Goal: Task Accomplishment & Management: Use online tool/utility

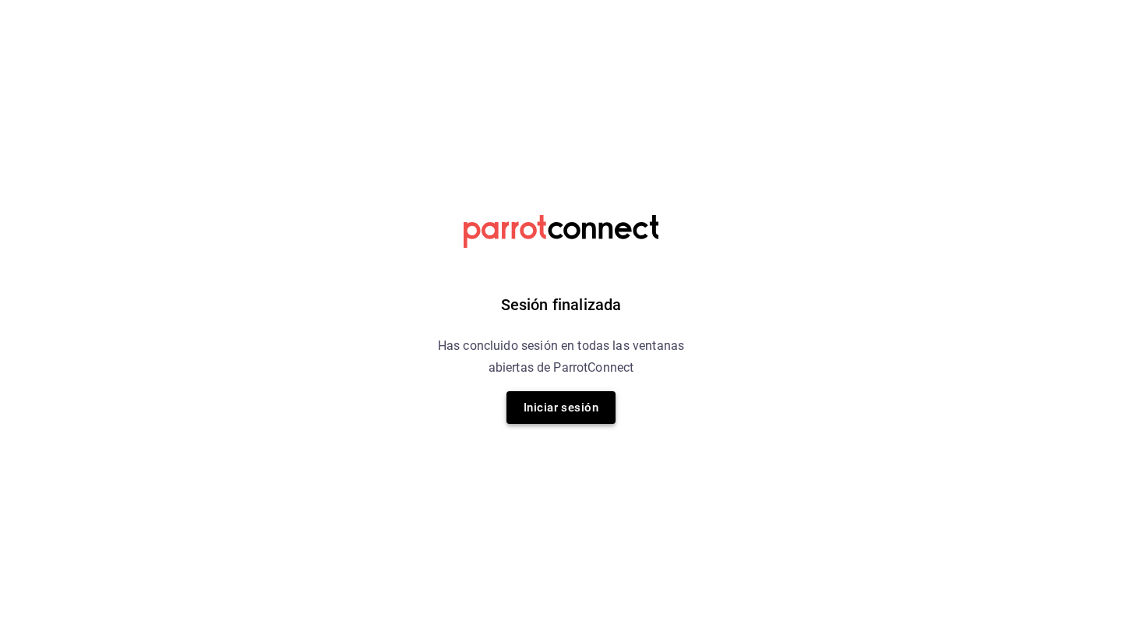
click at [534, 395] on button "Iniciar sesión" at bounding box center [561, 407] width 109 height 33
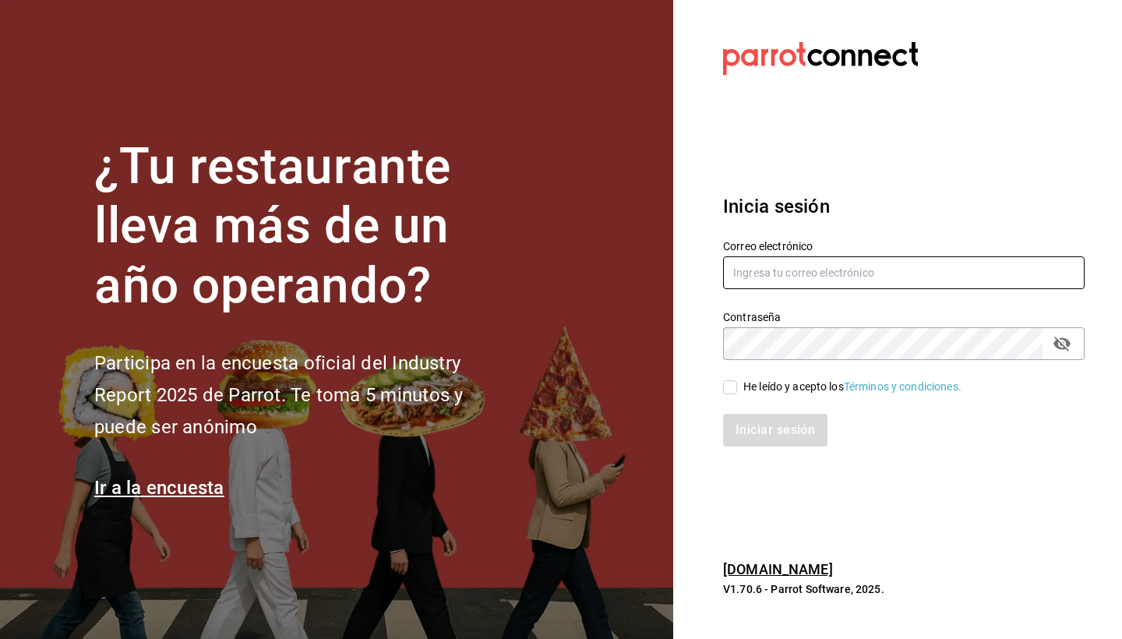
type input "cruz.axel1112@gmail.com"
click at [731, 390] on input "He leído y acepto los Términos y condiciones." at bounding box center [730, 387] width 14 height 14
checkbox input "true"
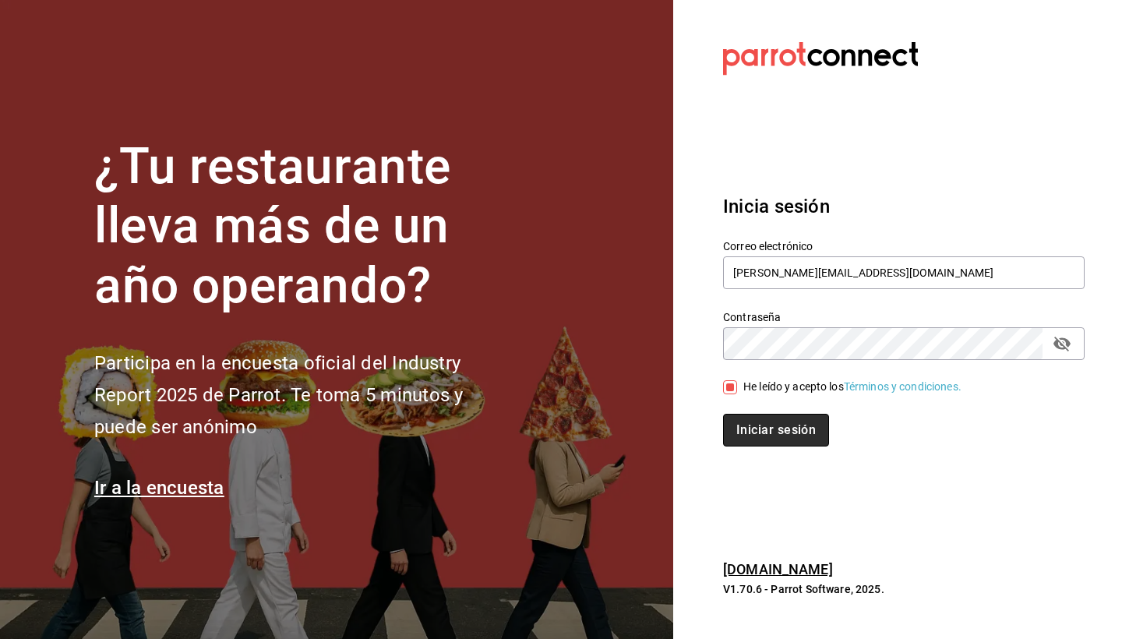
click at [760, 429] on button "Iniciar sesión" at bounding box center [776, 430] width 106 height 33
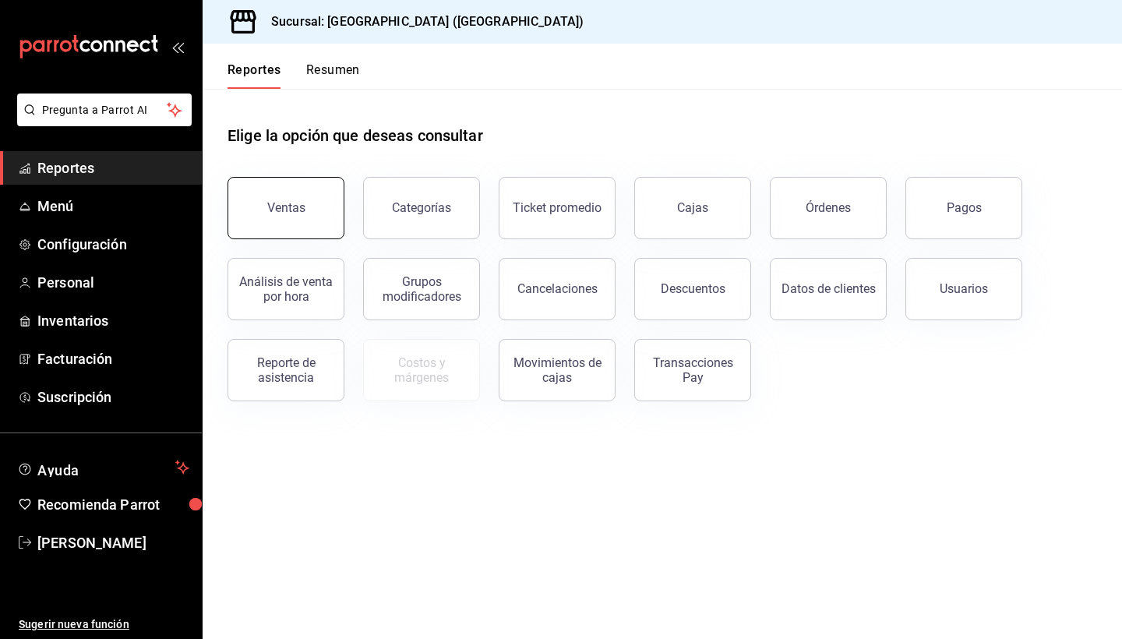
click at [302, 216] on button "Ventas" at bounding box center [286, 208] width 117 height 62
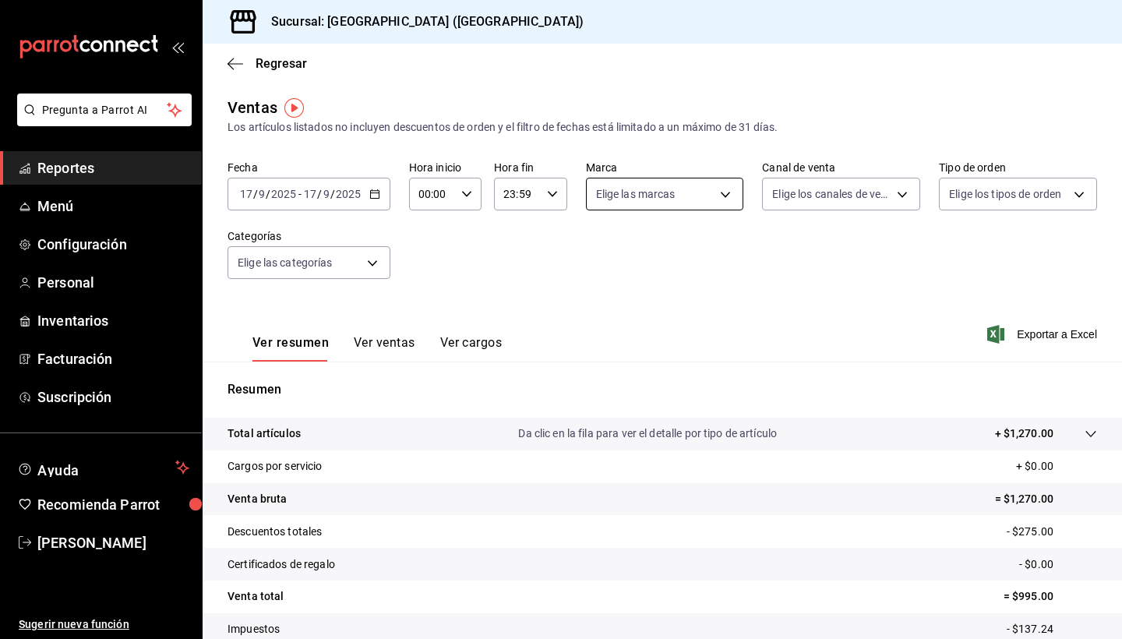
click at [730, 196] on body "Pregunta a Parrot AI Reportes Menú Configuración Personal Inventarios Facturaci…" at bounding box center [561, 319] width 1122 height 639
click at [730, 196] on div at bounding box center [561, 319] width 1122 height 639
click at [901, 192] on body "Pregunta a Parrot AI Reportes Menú Configuración Personal Inventarios Facturaci…" at bounding box center [561, 319] width 1122 height 639
click at [1014, 255] on div at bounding box center [561, 319] width 1122 height 639
click at [1078, 197] on body "Pregunta a Parrot AI Reportes Menú Configuración Personal Inventarios Facturaci…" at bounding box center [561, 319] width 1122 height 639
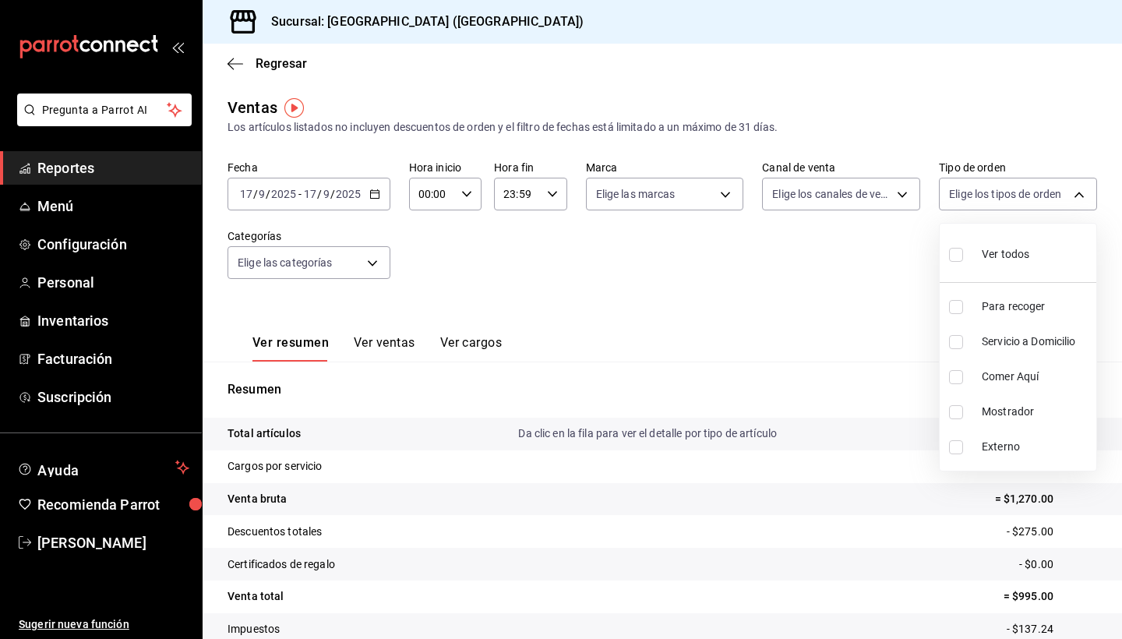
click at [856, 305] on div at bounding box center [561, 319] width 1122 height 639
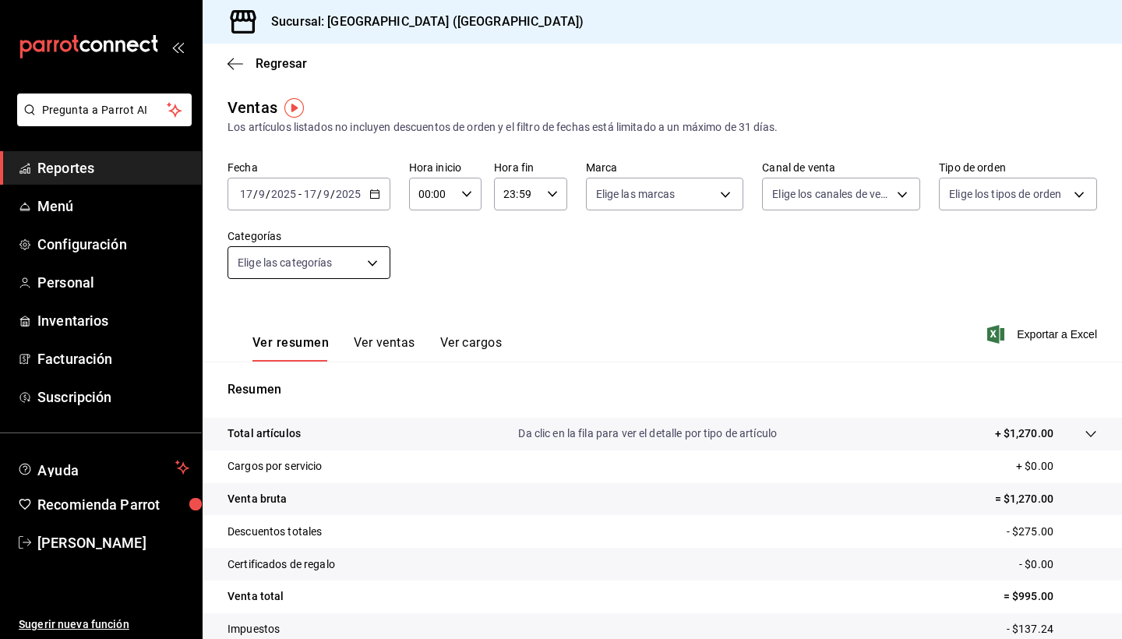
click at [371, 262] on body "Pregunta a Parrot AI Reportes Menú Configuración Personal Inventarios Facturaci…" at bounding box center [561, 319] width 1122 height 639
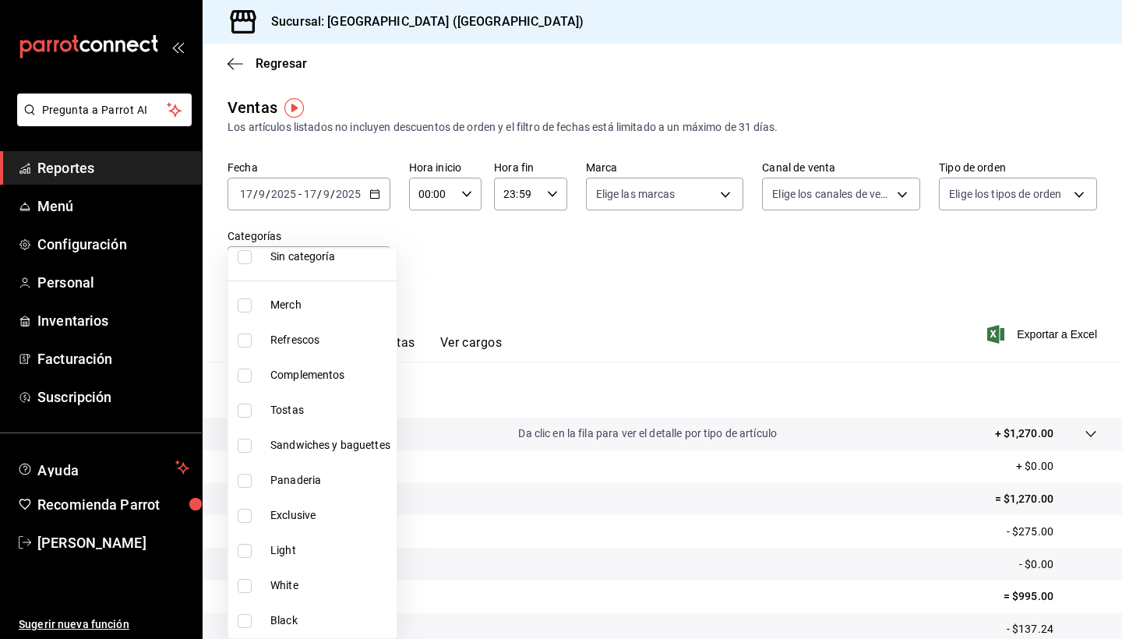
scroll to position [51, 0]
click at [546, 280] on div at bounding box center [561, 319] width 1122 height 639
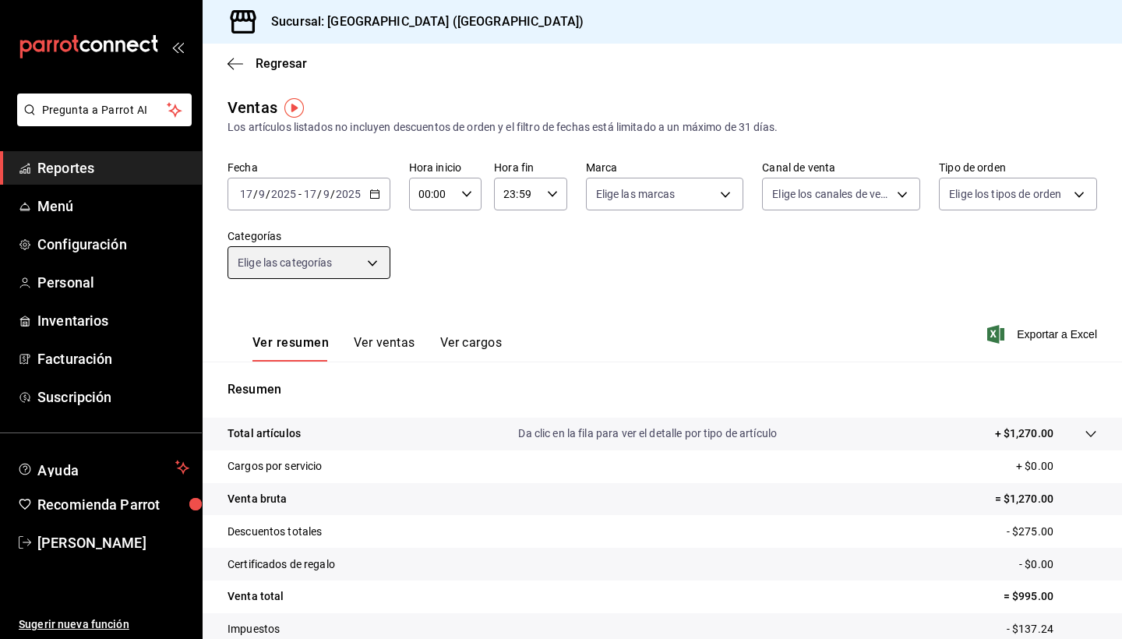
scroll to position [0, 0]
click at [234, 57] on icon "button" at bounding box center [236, 64] width 16 height 14
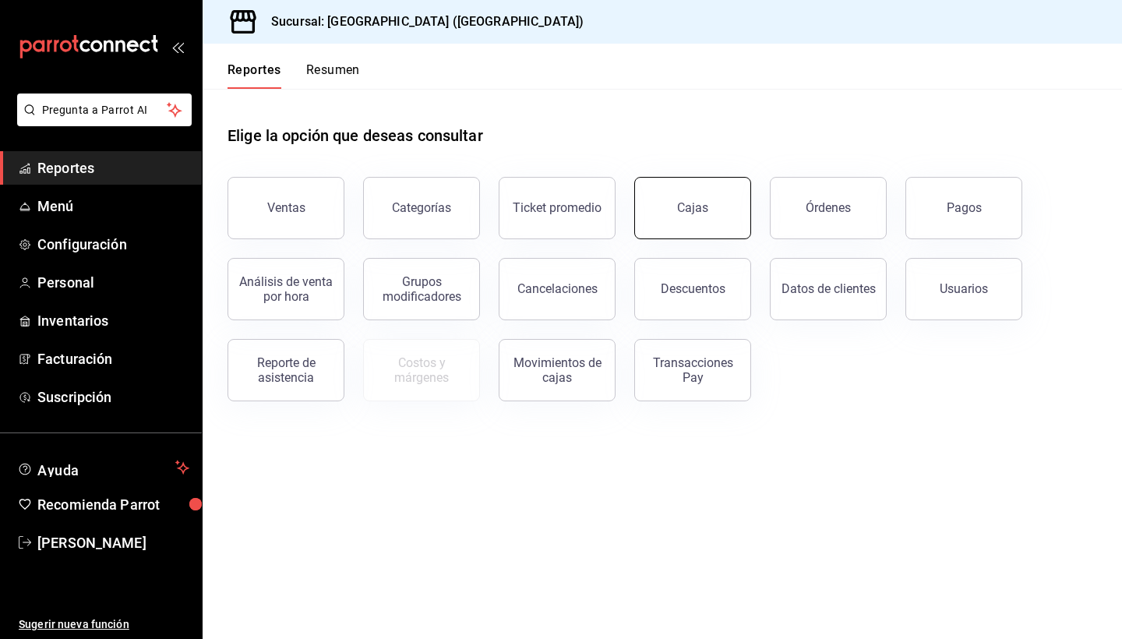
click at [692, 213] on div "Cajas" at bounding box center [693, 208] width 32 height 19
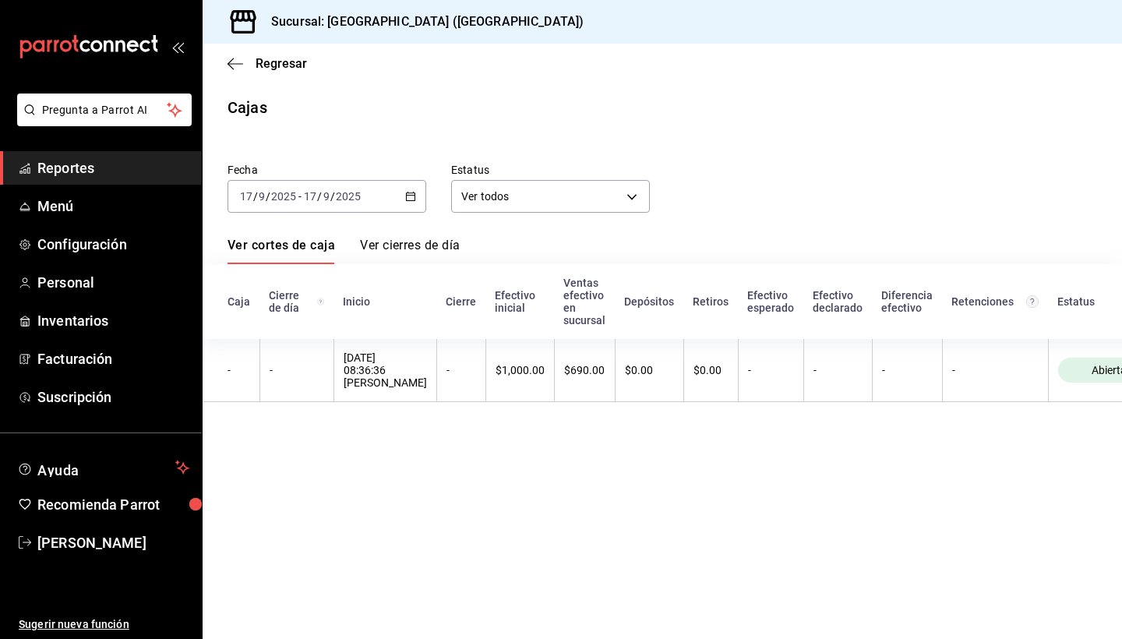
click at [224, 65] on div "Regresar" at bounding box center [663, 64] width 920 height 40
click at [231, 65] on icon "button" at bounding box center [236, 64] width 16 height 14
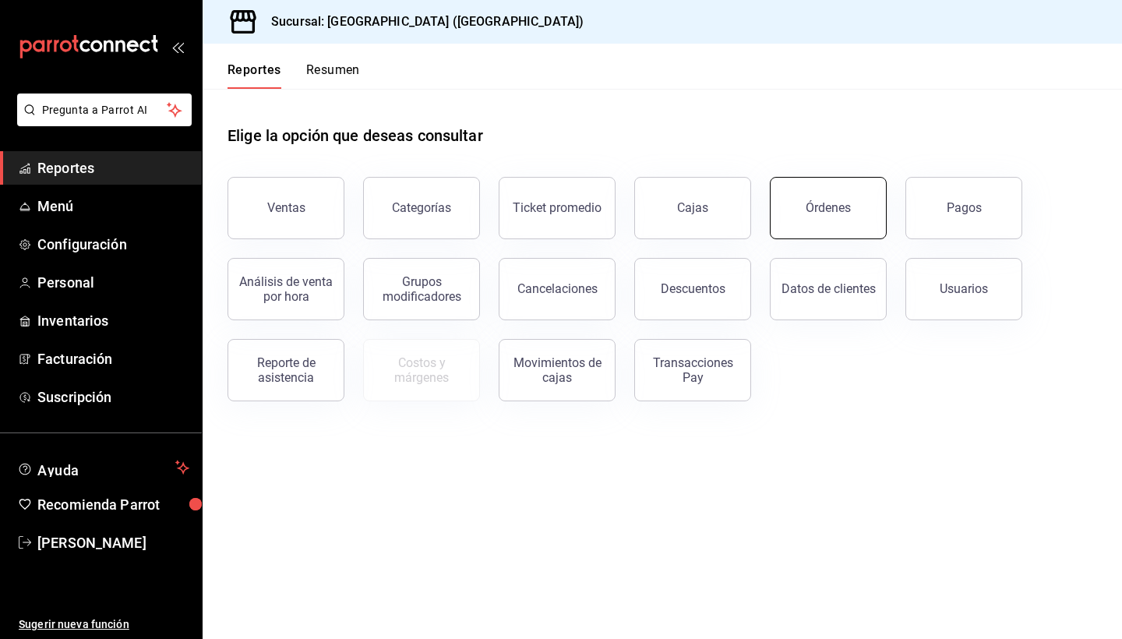
click at [811, 214] on div "Órdenes" at bounding box center [828, 207] width 45 height 15
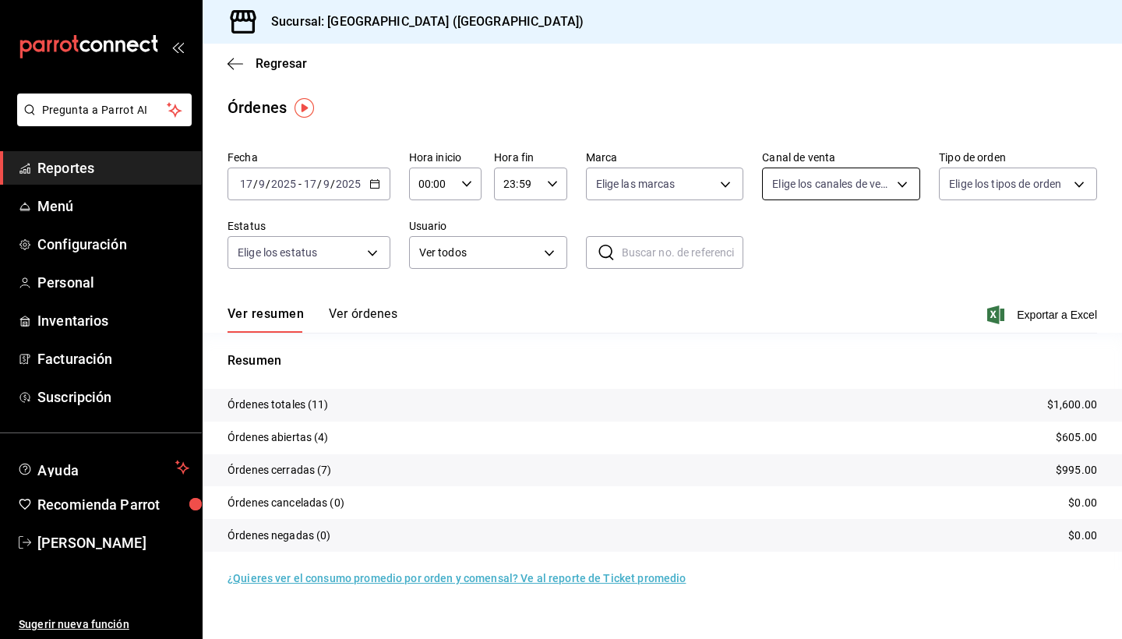
click at [906, 185] on body "Pregunta a Parrot AI Reportes Menú Configuración Personal Inventarios Facturaci…" at bounding box center [561, 319] width 1122 height 639
click at [906, 185] on div at bounding box center [561, 319] width 1122 height 639
click at [1059, 183] on body "Pregunta a Parrot AI Reportes Menú Configuración Personal Inventarios Facturaci…" at bounding box center [561, 319] width 1122 height 639
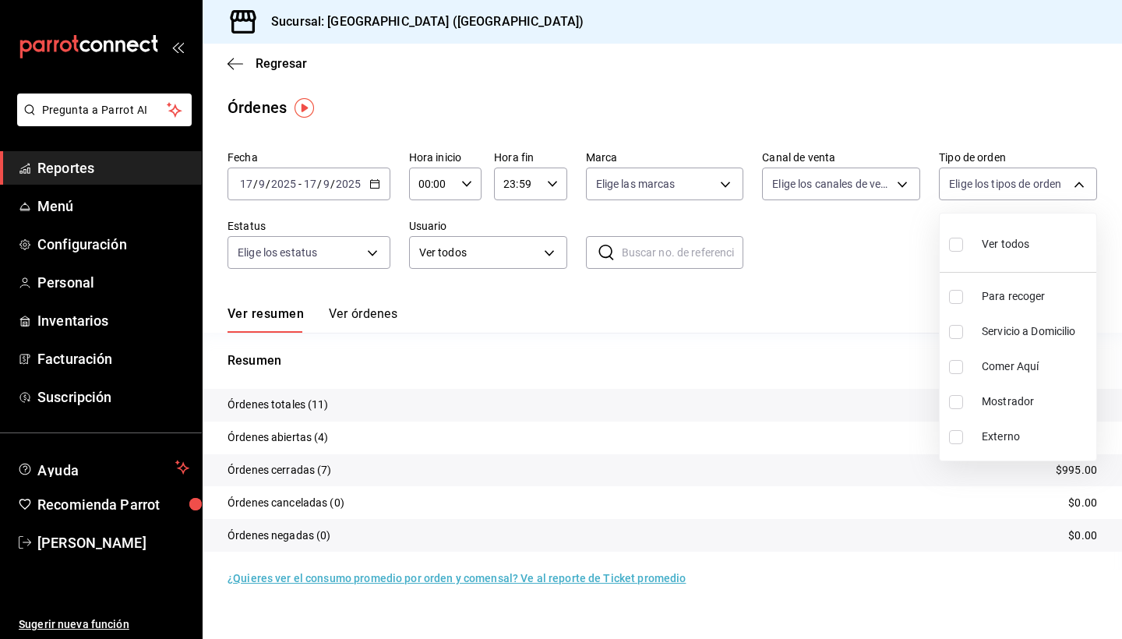
click at [818, 269] on div at bounding box center [561, 319] width 1122 height 639
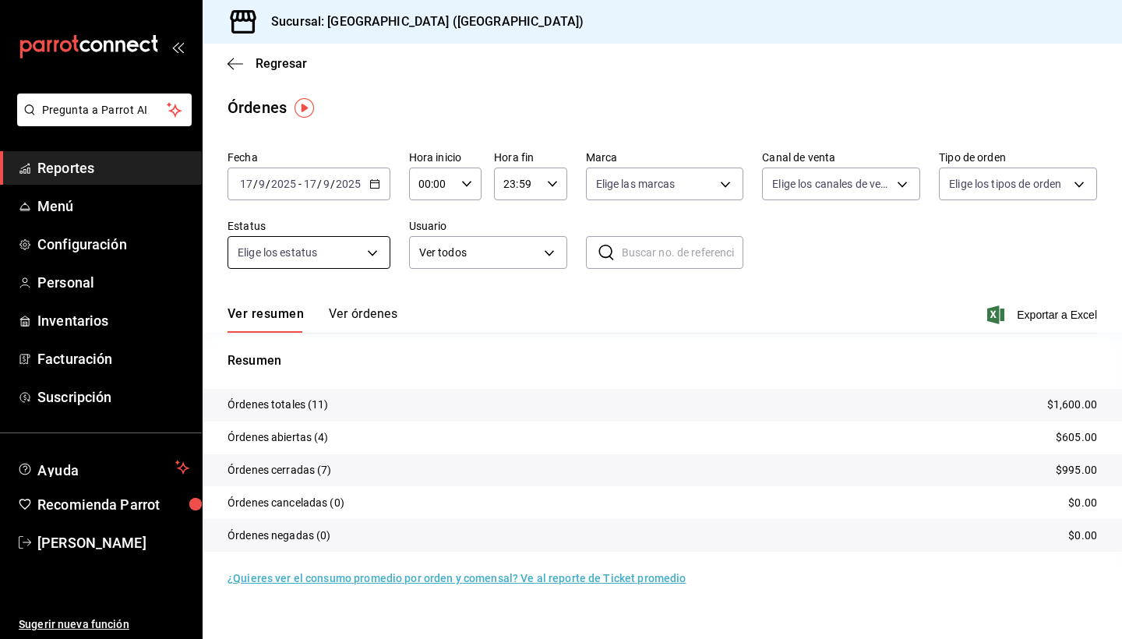
click at [376, 253] on body "Pregunta a Parrot AI Reportes Menú Configuración Personal Inventarios Facturaci…" at bounding box center [561, 319] width 1122 height 639
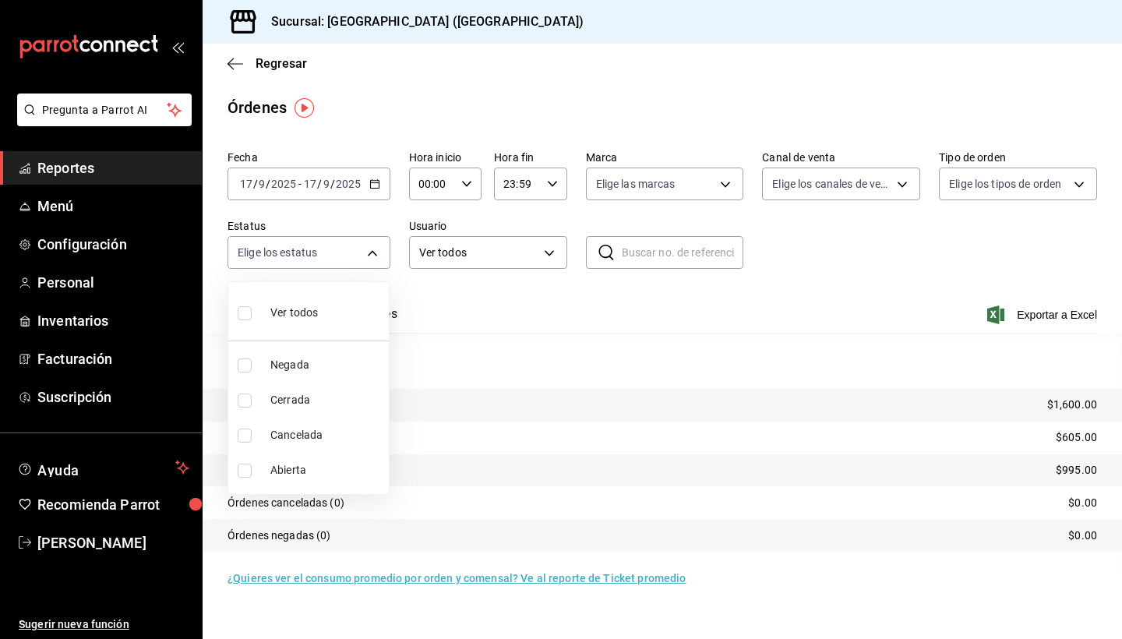
click at [482, 295] on div at bounding box center [561, 319] width 1122 height 639
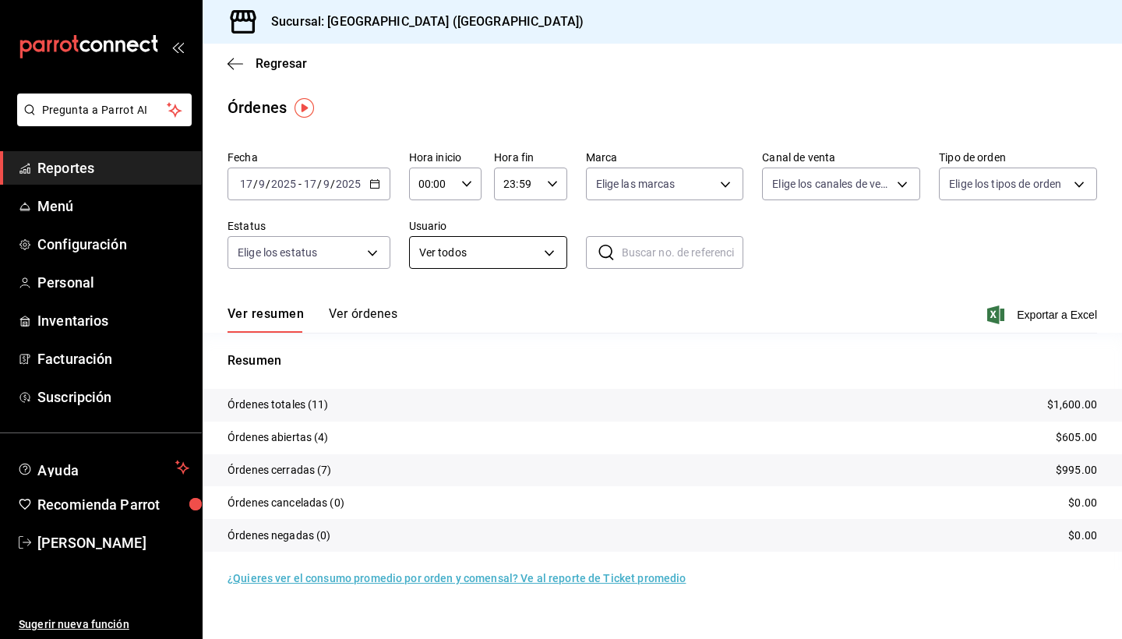
click at [547, 249] on body "Pregunta a Parrot AI Reportes Menú Configuración Personal Inventarios Facturaci…" at bounding box center [561, 319] width 1122 height 639
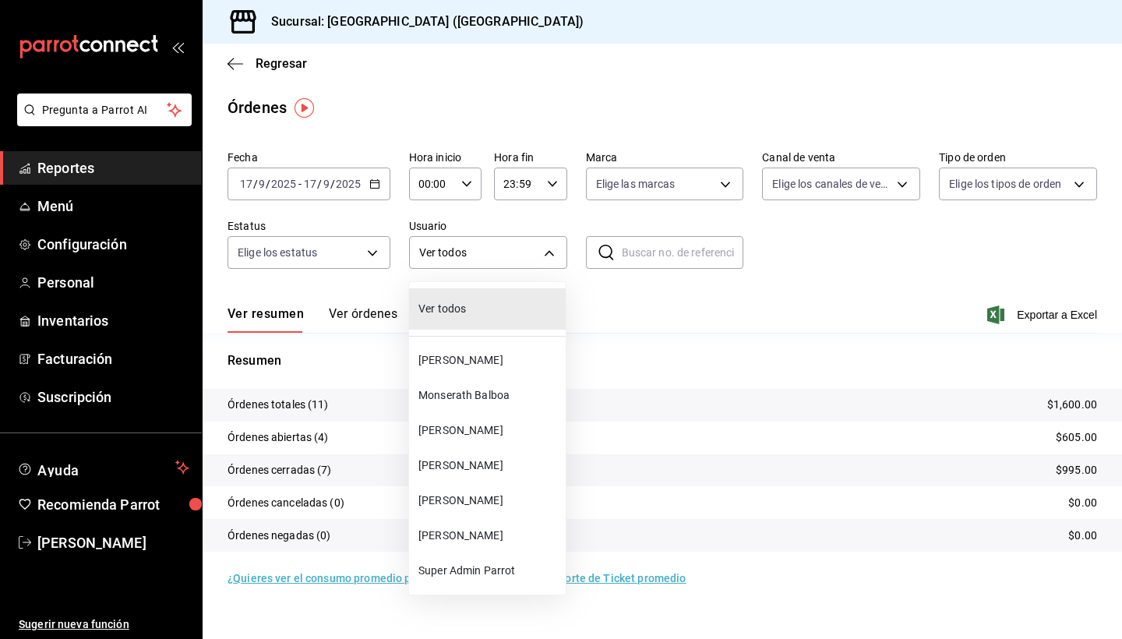
click at [647, 284] on div at bounding box center [561, 319] width 1122 height 639
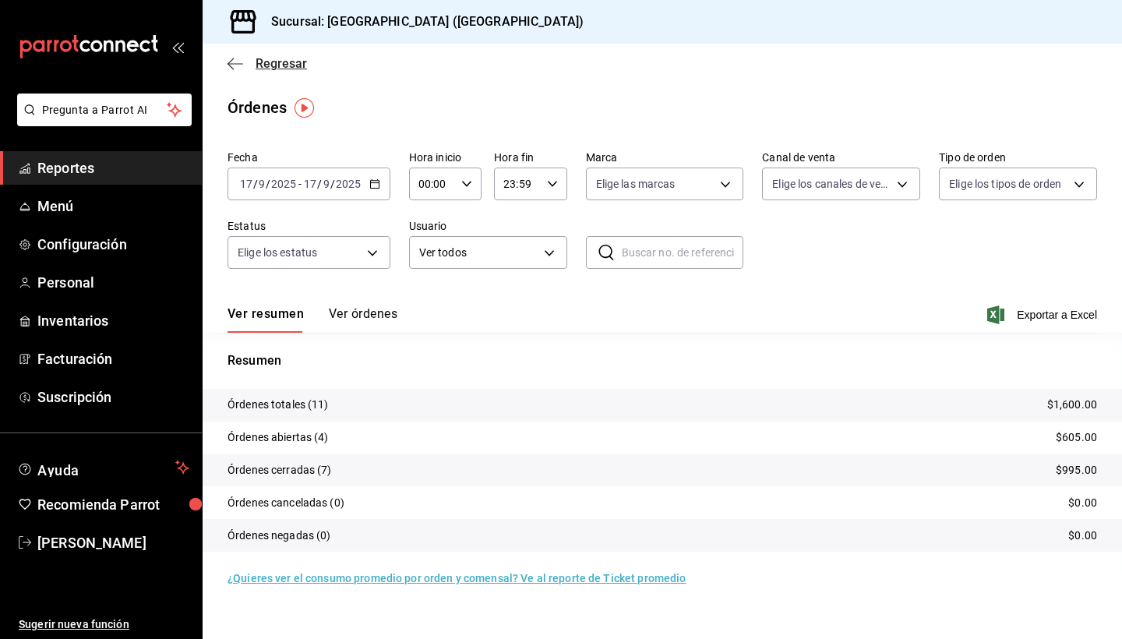
click at [231, 65] on icon "button" at bounding box center [236, 64] width 16 height 14
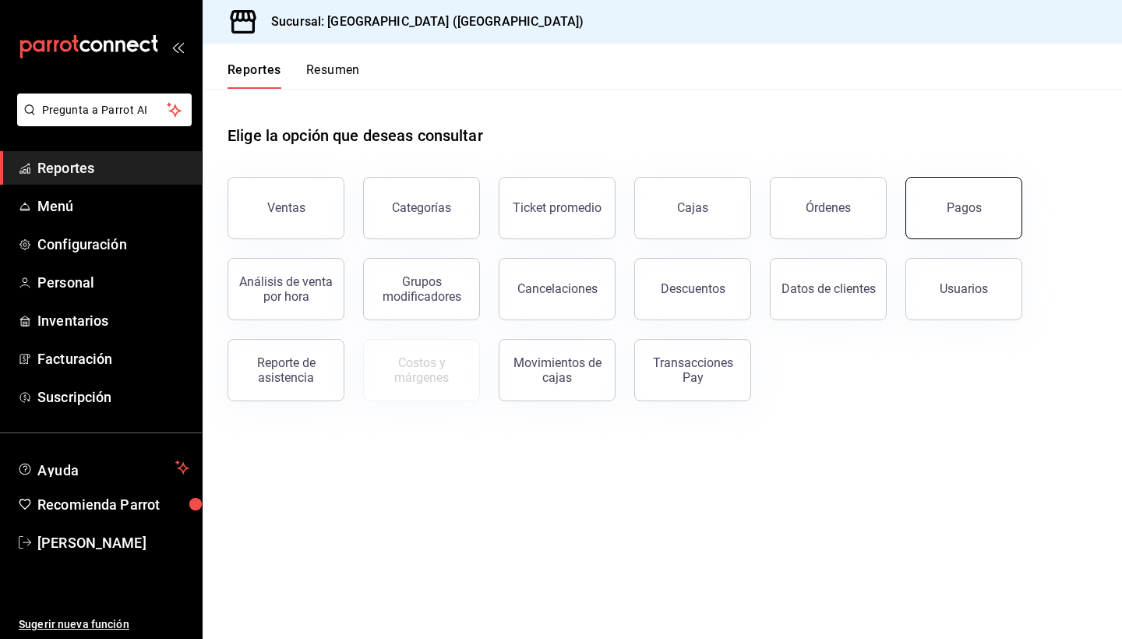
click at [964, 206] on div "Pagos" at bounding box center [964, 207] width 35 height 15
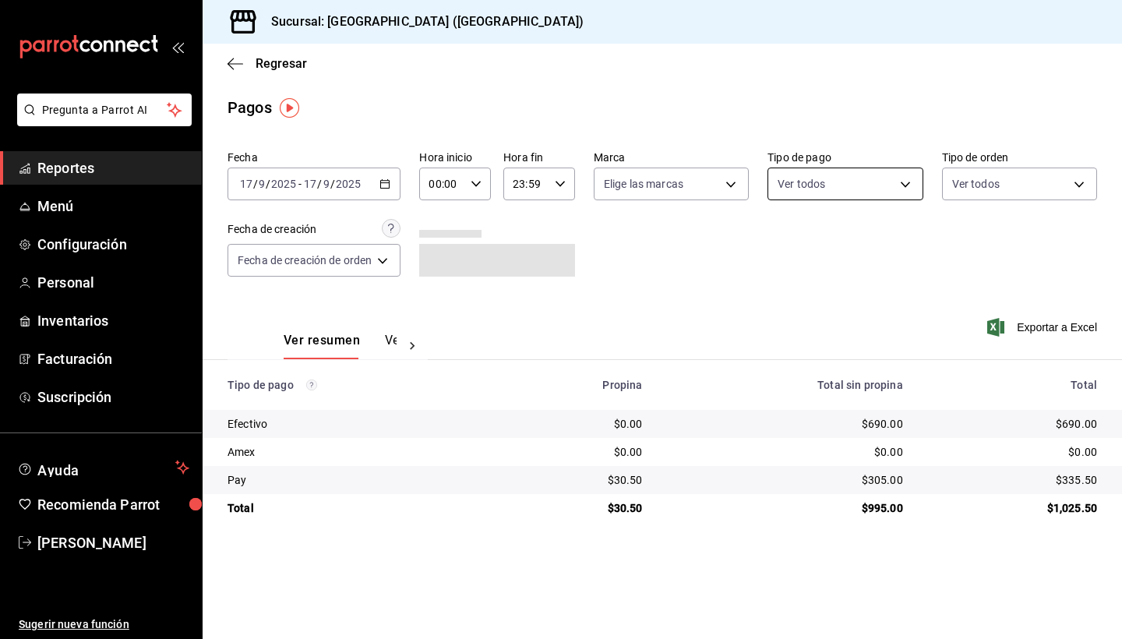
click at [906, 188] on body "Pregunta a Parrot AI Reportes Menú Configuración Personal Inventarios Facturaci…" at bounding box center [561, 319] width 1122 height 639
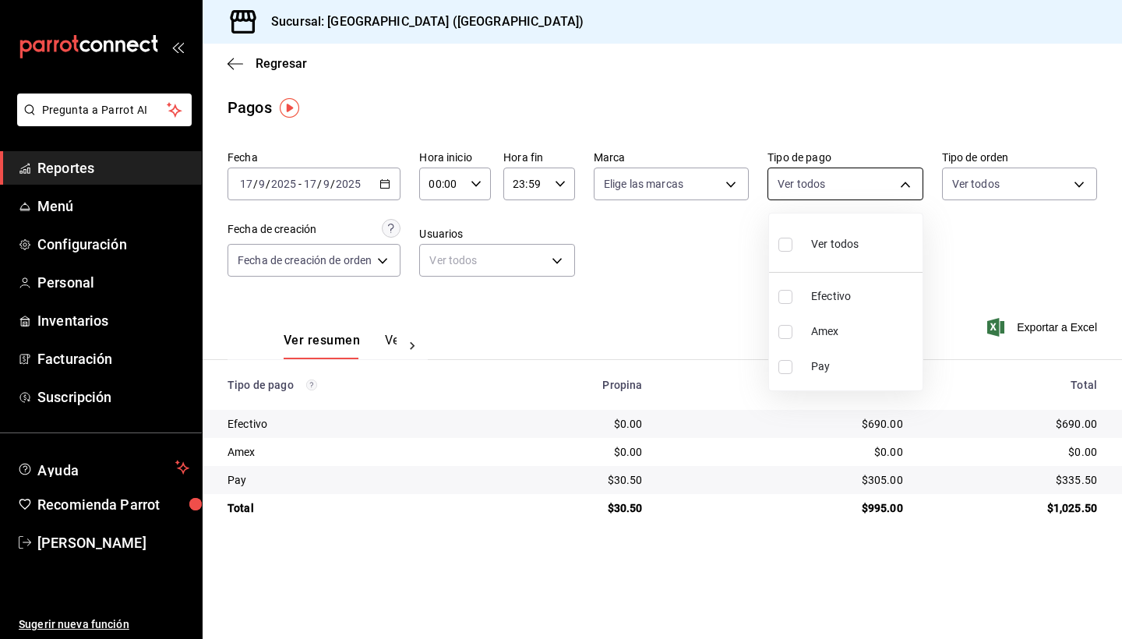
click at [906, 188] on div at bounding box center [561, 319] width 1122 height 639
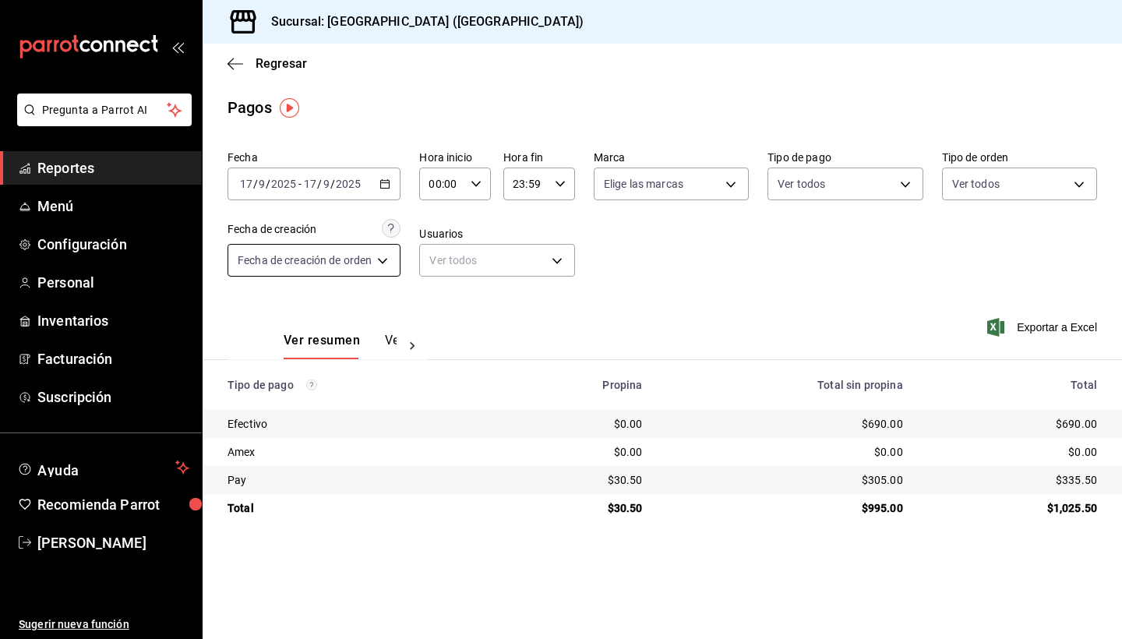
click at [391, 263] on body "Pregunta a Parrot AI Reportes Menú Configuración Personal Inventarios Facturaci…" at bounding box center [561, 319] width 1122 height 639
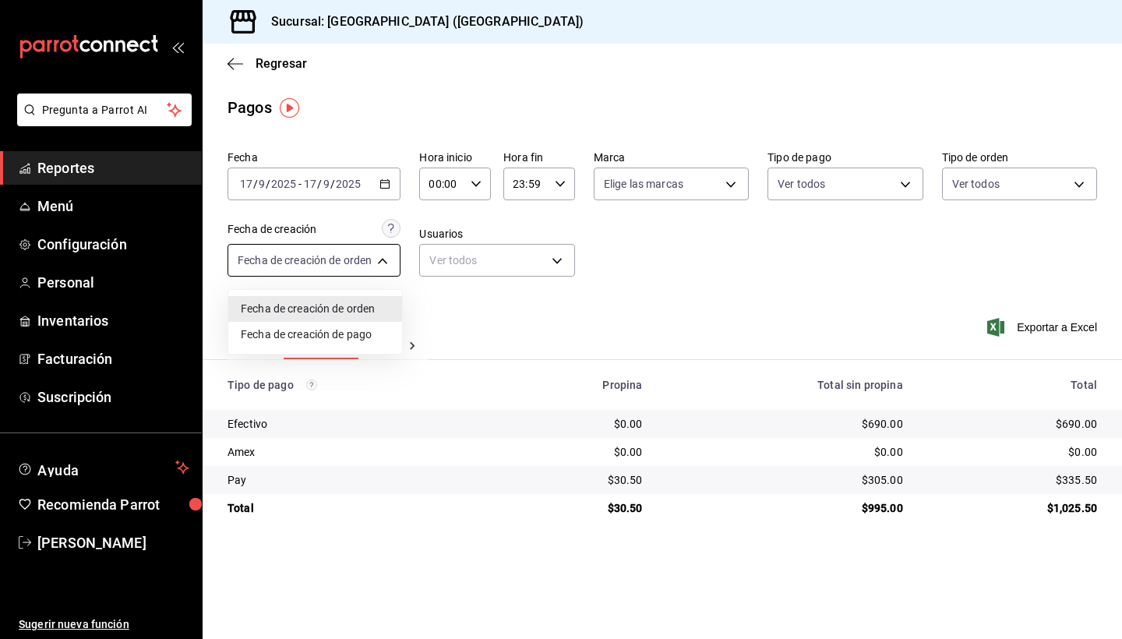
click at [391, 263] on div at bounding box center [561, 319] width 1122 height 639
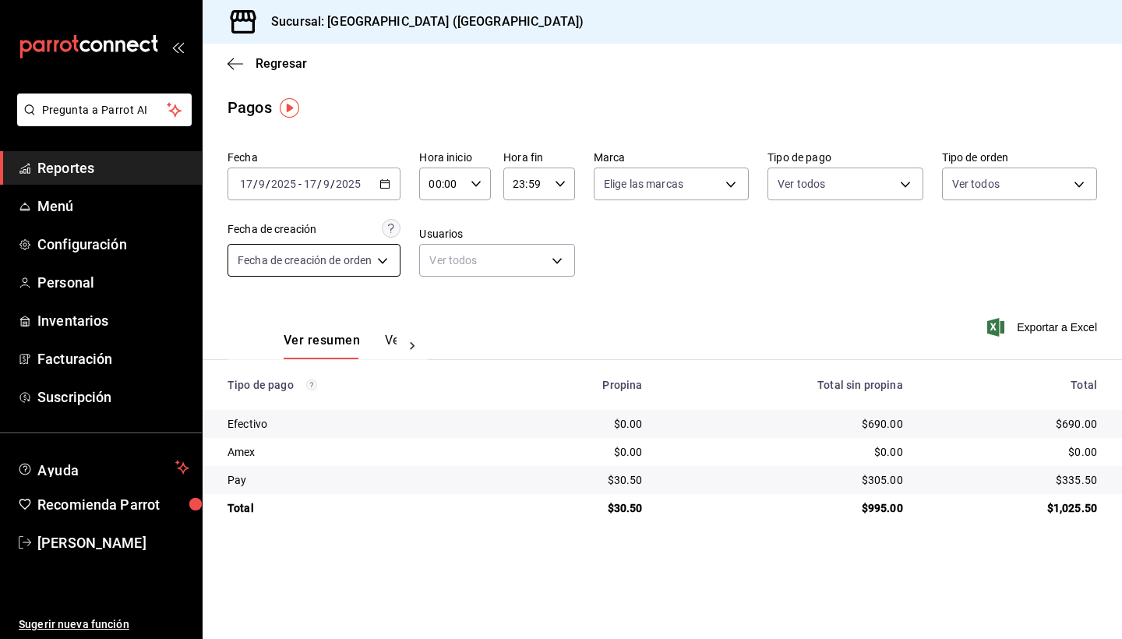
click at [391, 263] on body "Pregunta a Parrot AI Reportes Menú Configuración Personal Inventarios Facturaci…" at bounding box center [561, 319] width 1122 height 639
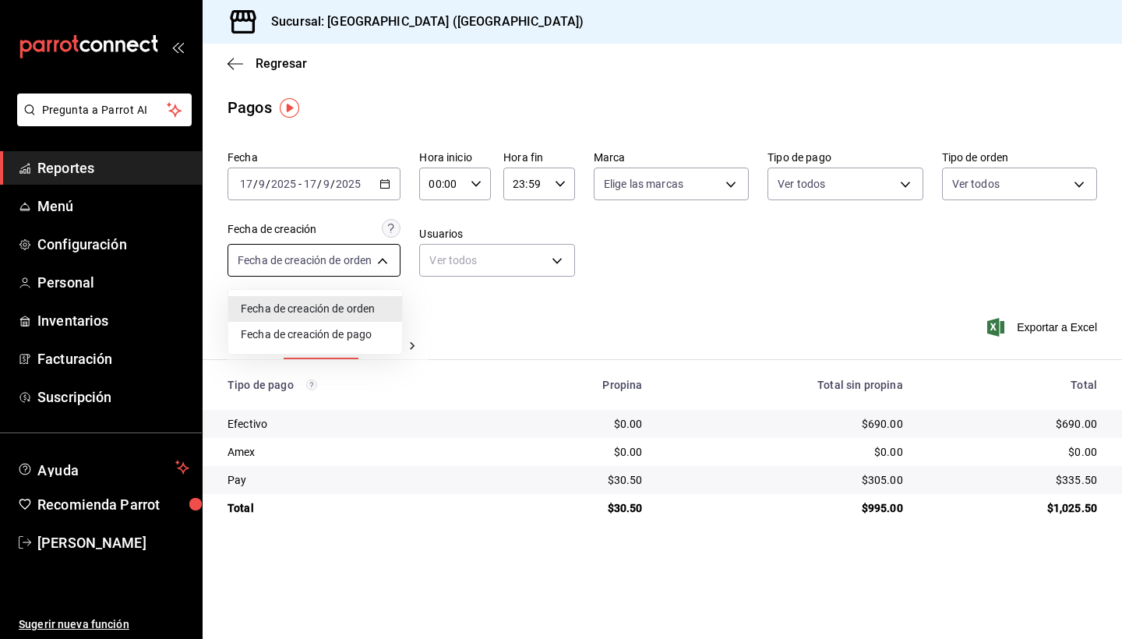
click at [391, 263] on div at bounding box center [561, 319] width 1122 height 639
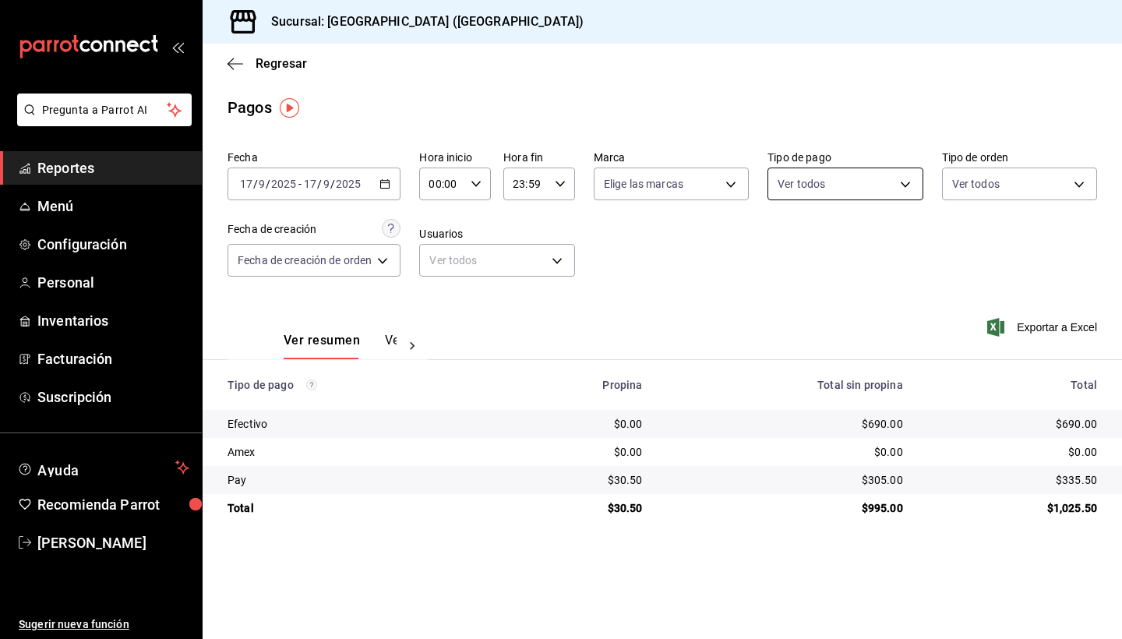
click at [903, 185] on body "Pregunta a Parrot AI Reportes Menú Configuración Personal Inventarios Facturaci…" at bounding box center [561, 319] width 1122 height 639
click at [903, 185] on div at bounding box center [561, 319] width 1122 height 639
click at [1079, 185] on body "Pregunta a Parrot AI Reportes Menú Configuración Personal Inventarios Facturaci…" at bounding box center [561, 319] width 1122 height 639
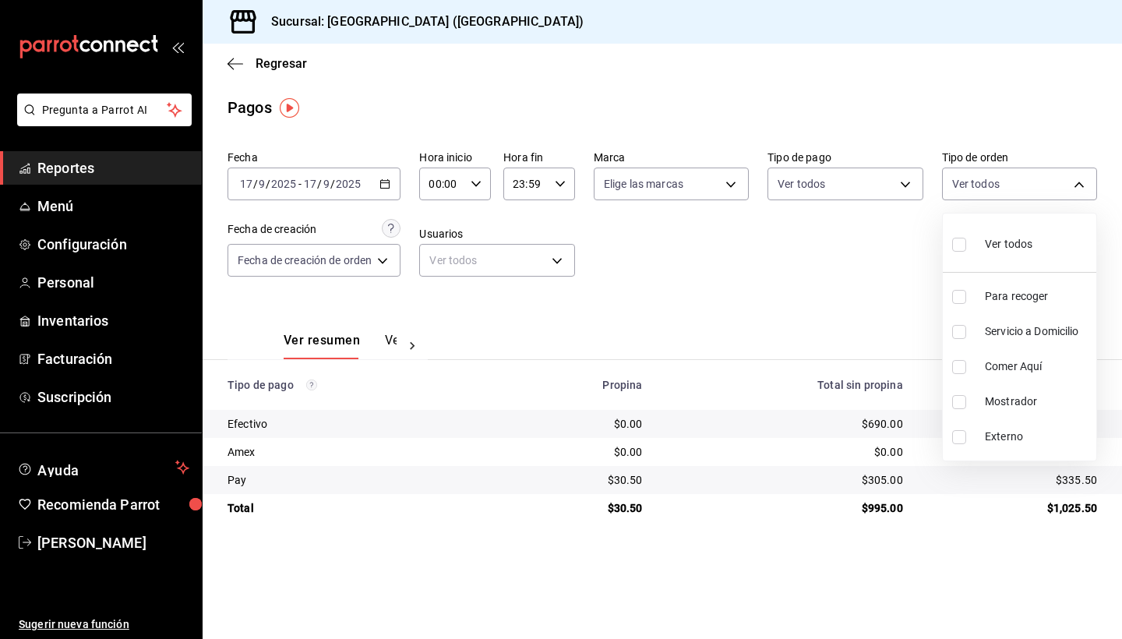
click at [797, 293] on div at bounding box center [561, 319] width 1122 height 639
click at [234, 61] on icon "button" at bounding box center [236, 64] width 16 height 14
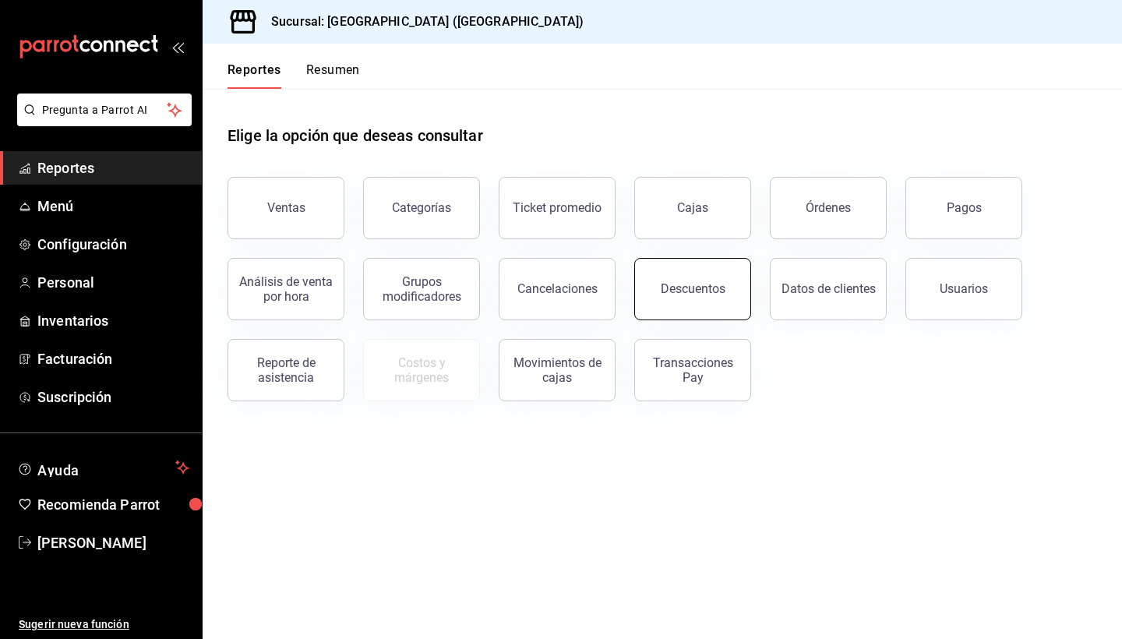
click at [703, 306] on button "Descuentos" at bounding box center [692, 289] width 117 height 62
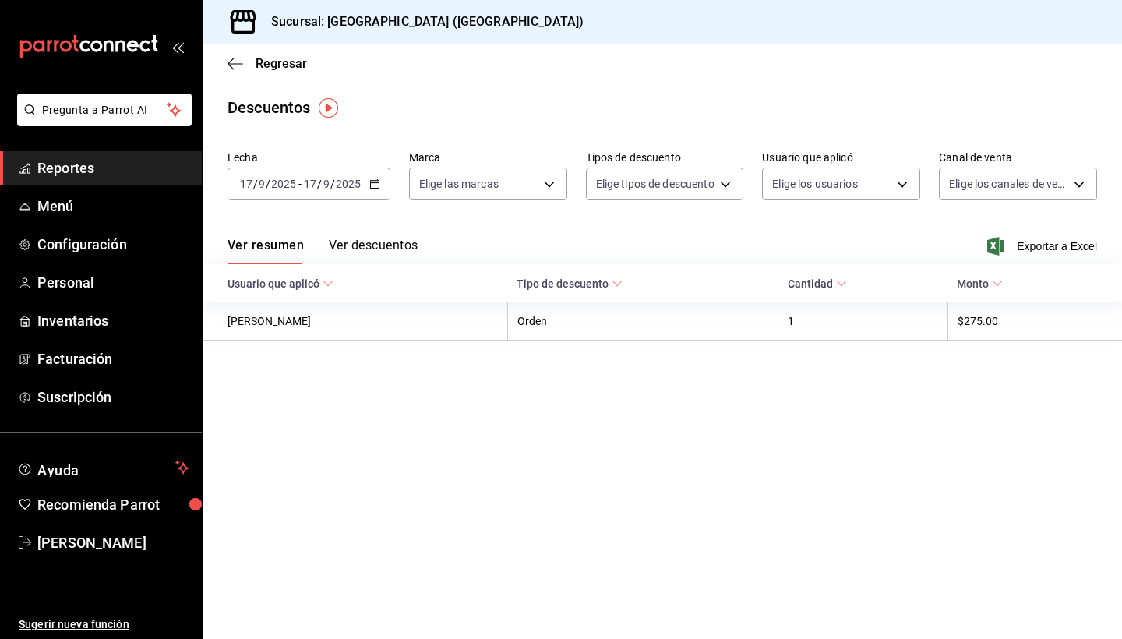
click at [359, 238] on button "Ver descuentos" at bounding box center [373, 251] width 89 height 26
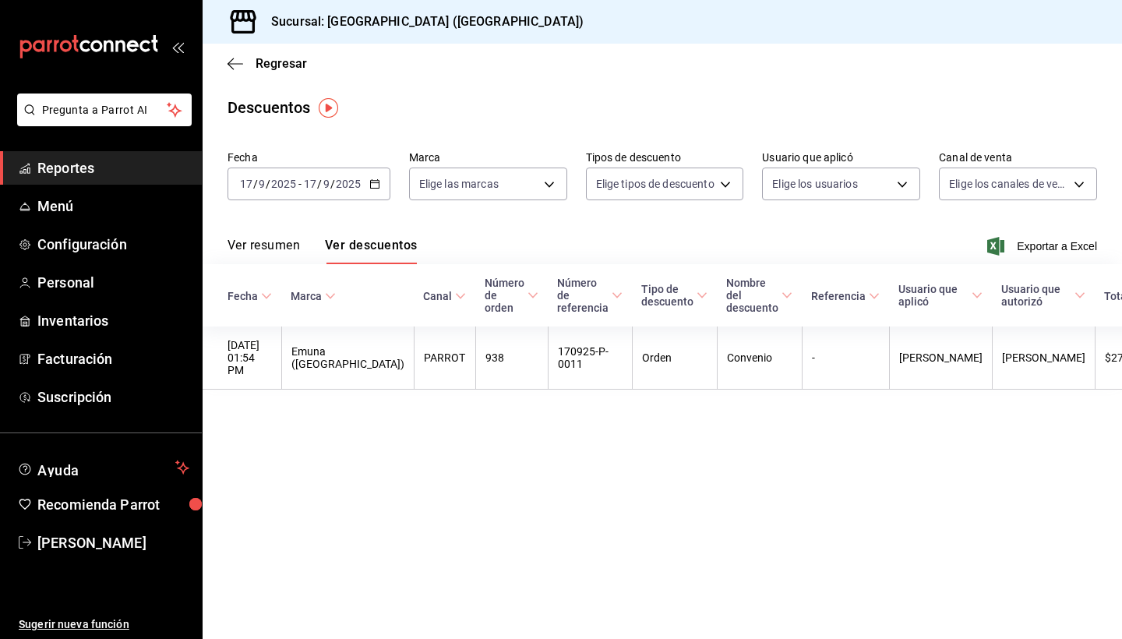
click at [370, 182] on icon "button" at bounding box center [374, 183] width 11 height 11
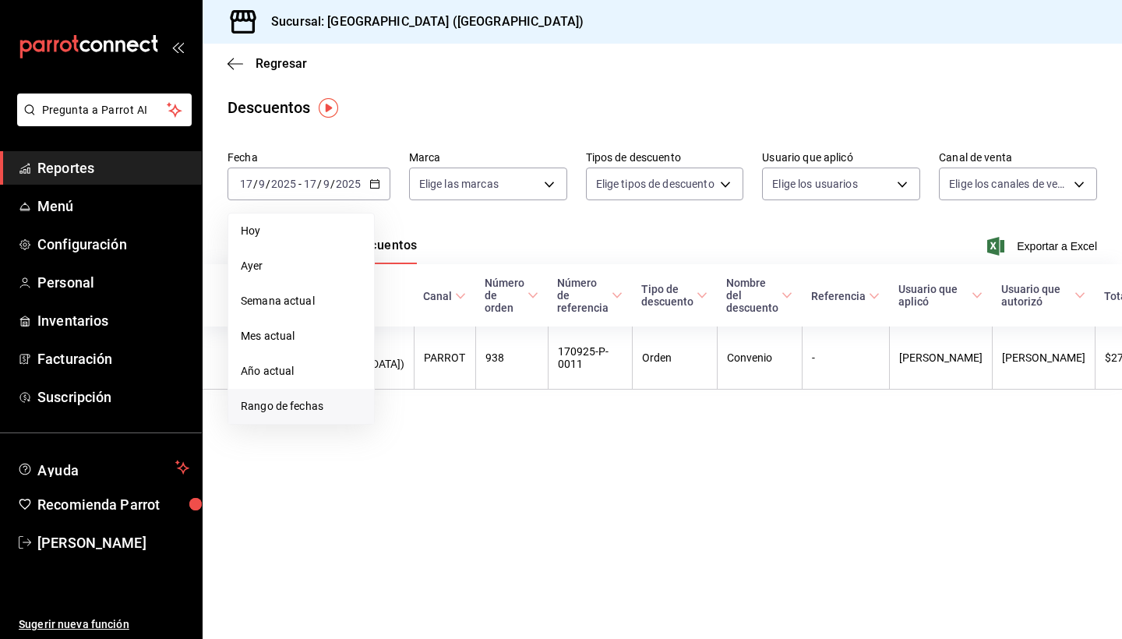
click at [288, 397] on li "Rango de fechas" at bounding box center [301, 406] width 146 height 35
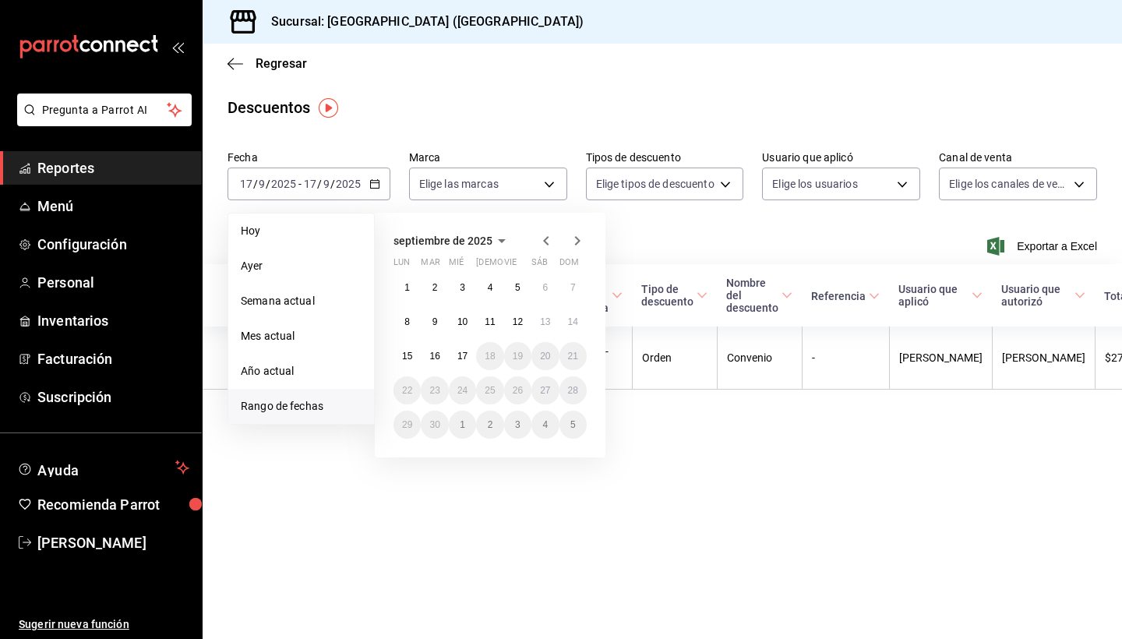
click at [545, 237] on icon "button" at bounding box center [546, 240] width 19 height 19
click at [513, 291] on button "1" at bounding box center [517, 288] width 27 height 28
click at [581, 242] on icon "button" at bounding box center [577, 240] width 19 height 19
click at [463, 358] on abbr "17" at bounding box center [462, 356] width 10 height 11
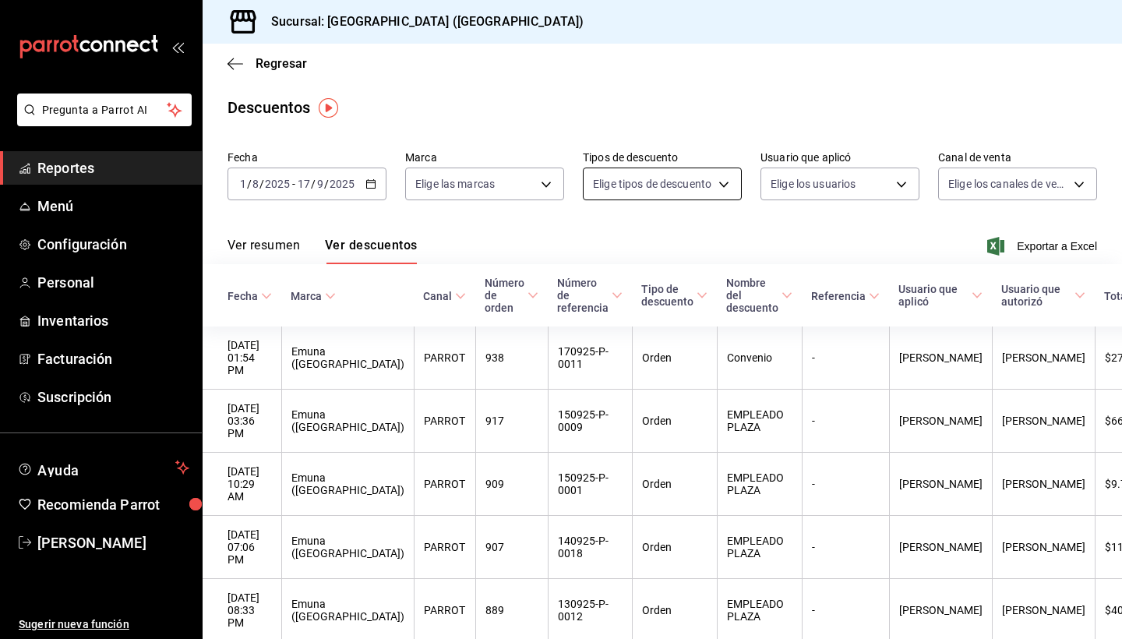
click at [730, 190] on body "Pregunta a Parrot AI Reportes Menú Configuración Personal Inventarios Facturaci…" at bounding box center [561, 319] width 1122 height 639
click at [848, 227] on div at bounding box center [561, 319] width 1122 height 639
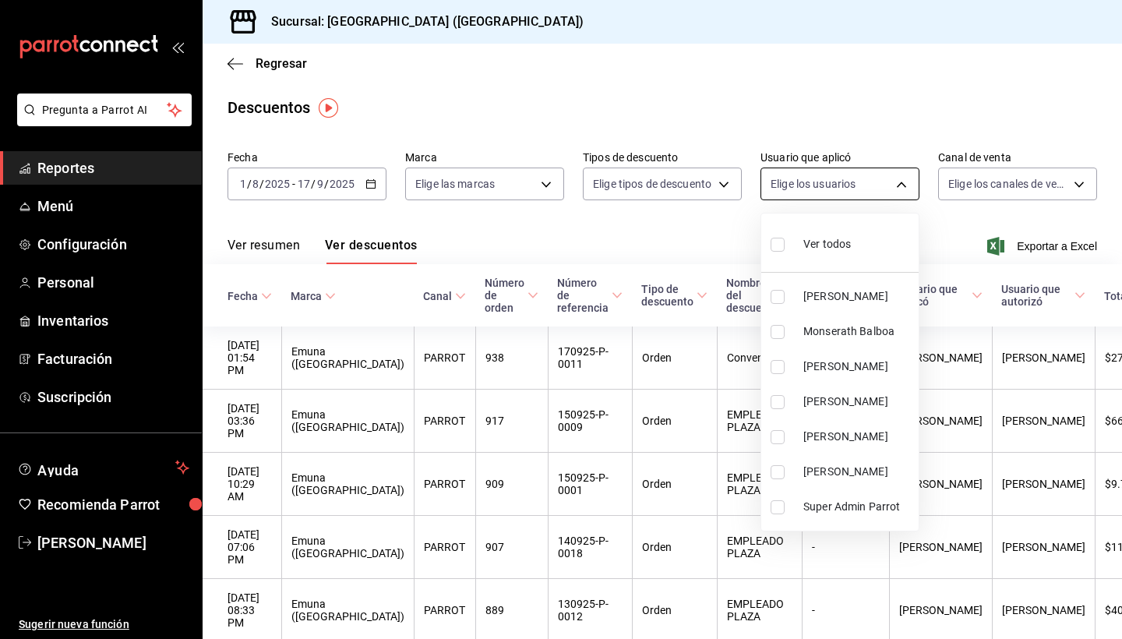
click at [900, 185] on body "Pregunta a Parrot AI Reportes Menú Configuración Personal Inventarios Facturaci…" at bounding box center [561, 319] width 1122 height 639
click at [900, 185] on div at bounding box center [561, 319] width 1122 height 639
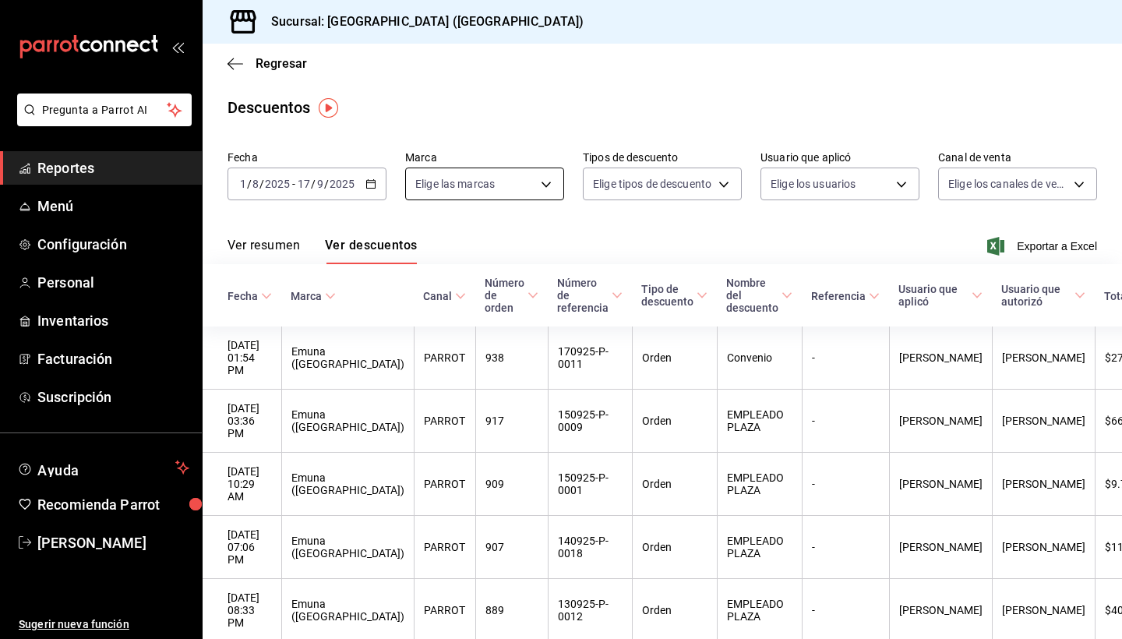
click at [540, 182] on body "Pregunta a Parrot AI Reportes Menú Configuración Personal Inventarios Facturaci…" at bounding box center [561, 319] width 1122 height 639
click at [641, 221] on div at bounding box center [561, 319] width 1122 height 639
